Goal: Information Seeking & Learning: Learn about a topic

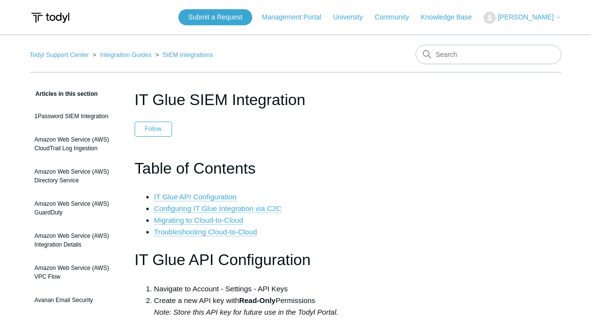
scroll to position [738, 0]
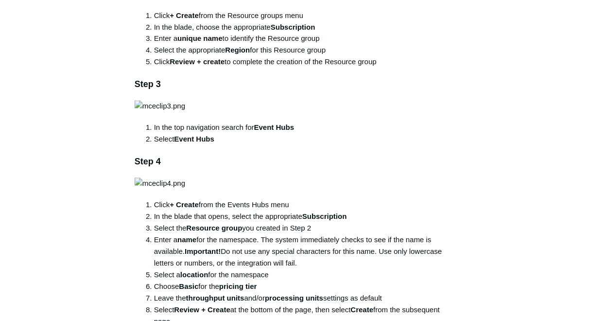
scroll to position [583, 0]
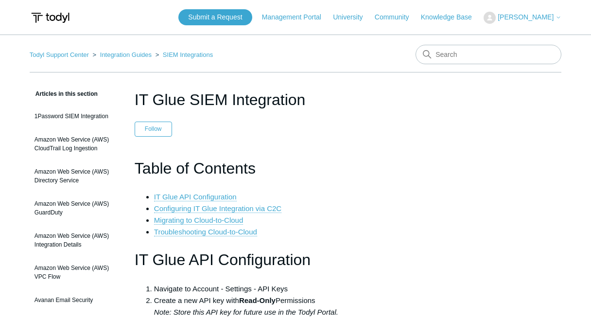
scroll to position [738, 0]
